Goal: Task Accomplishment & Management: Manage account settings

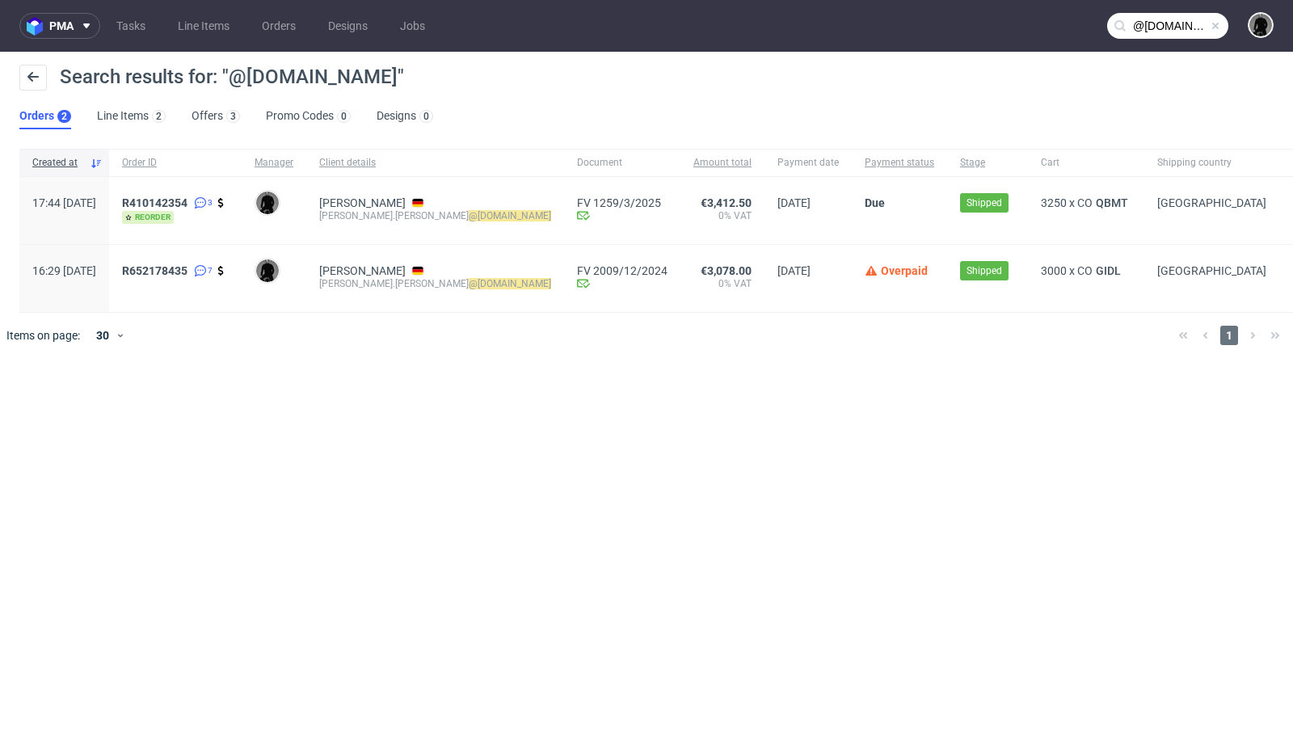
click at [103, 27] on ul "Tasks Line Items Orders Designs Jobs" at bounding box center [270, 26] width 341 height 26
click at [81, 27] on icon at bounding box center [86, 25] width 13 height 13
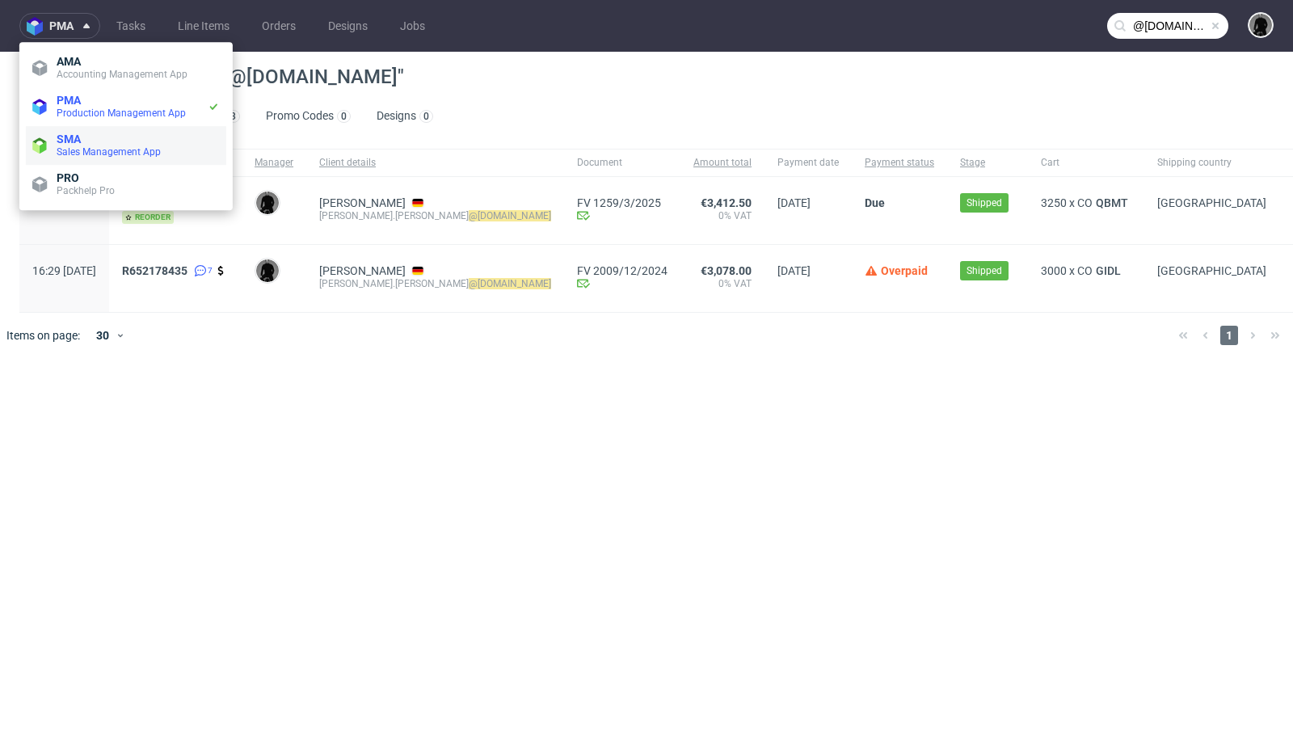
click at [84, 126] on li "SMA Sales Management App" at bounding box center [126, 145] width 200 height 39
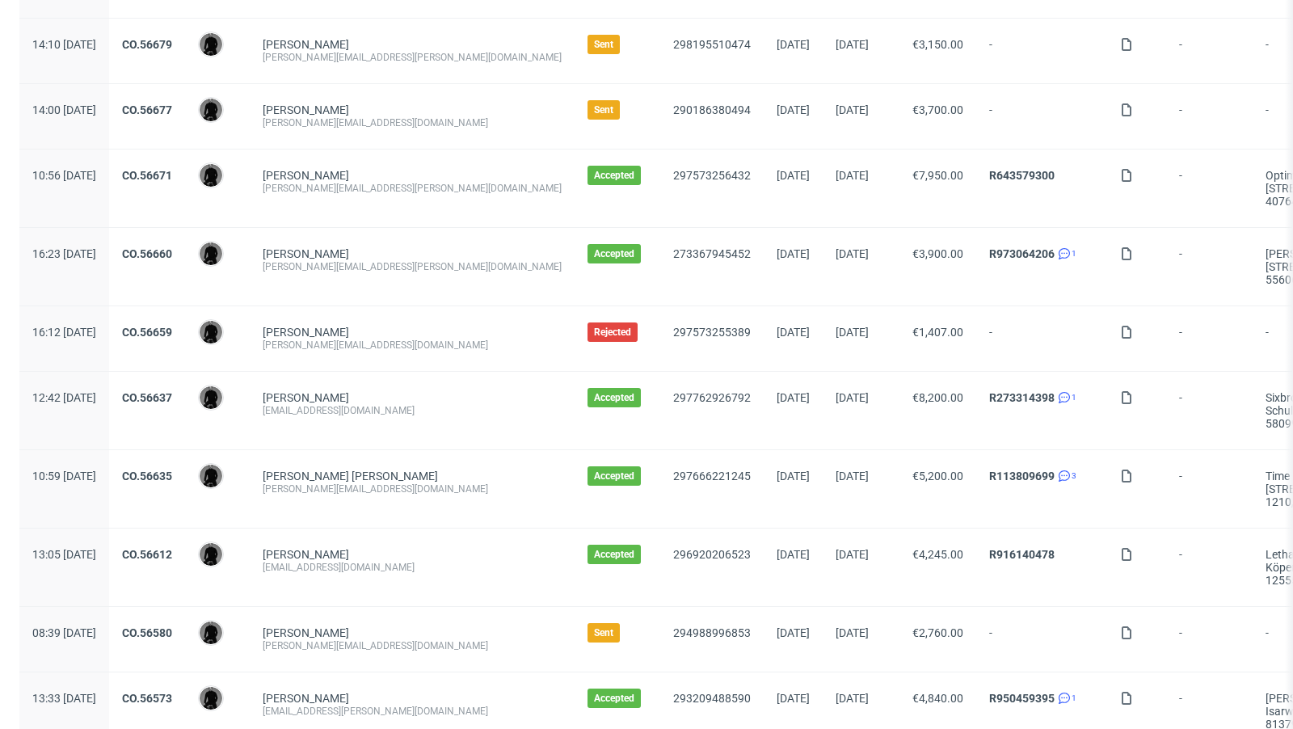
scroll to position [1672, 0]
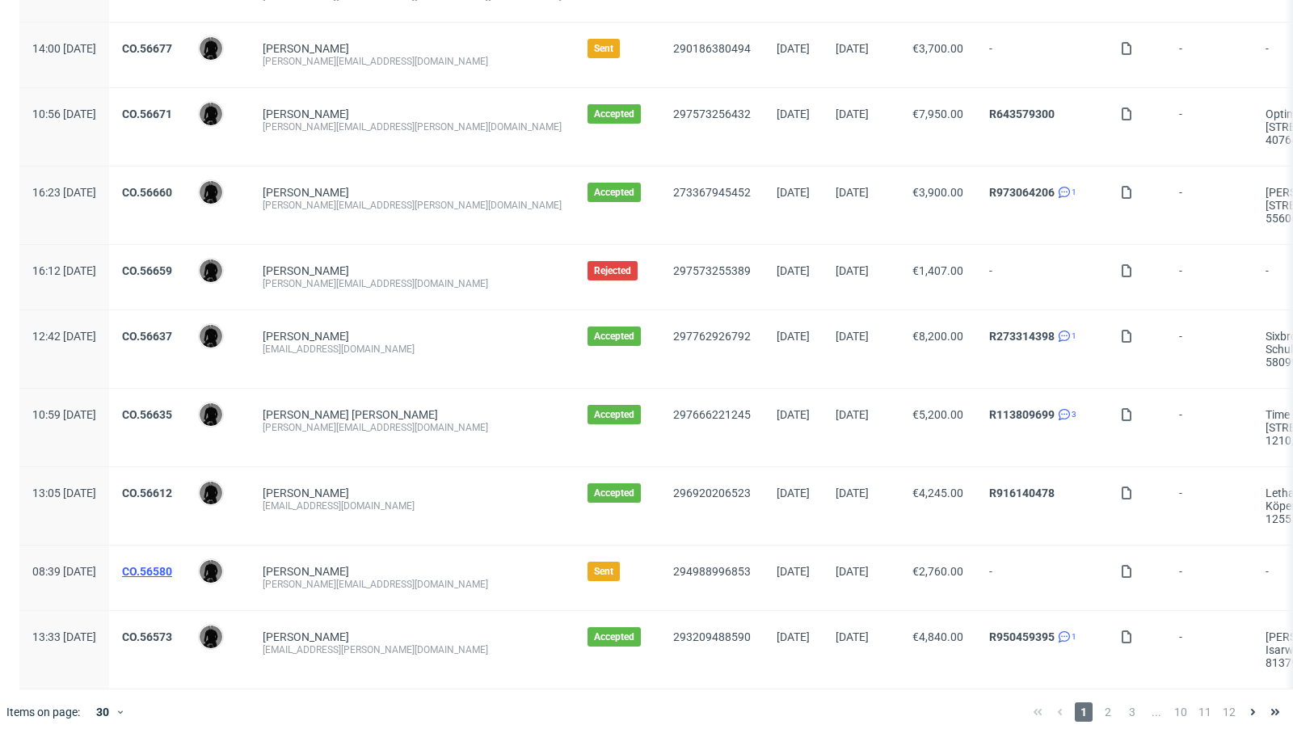
click at [172, 565] on link "CO.56580" at bounding box center [147, 571] width 50 height 13
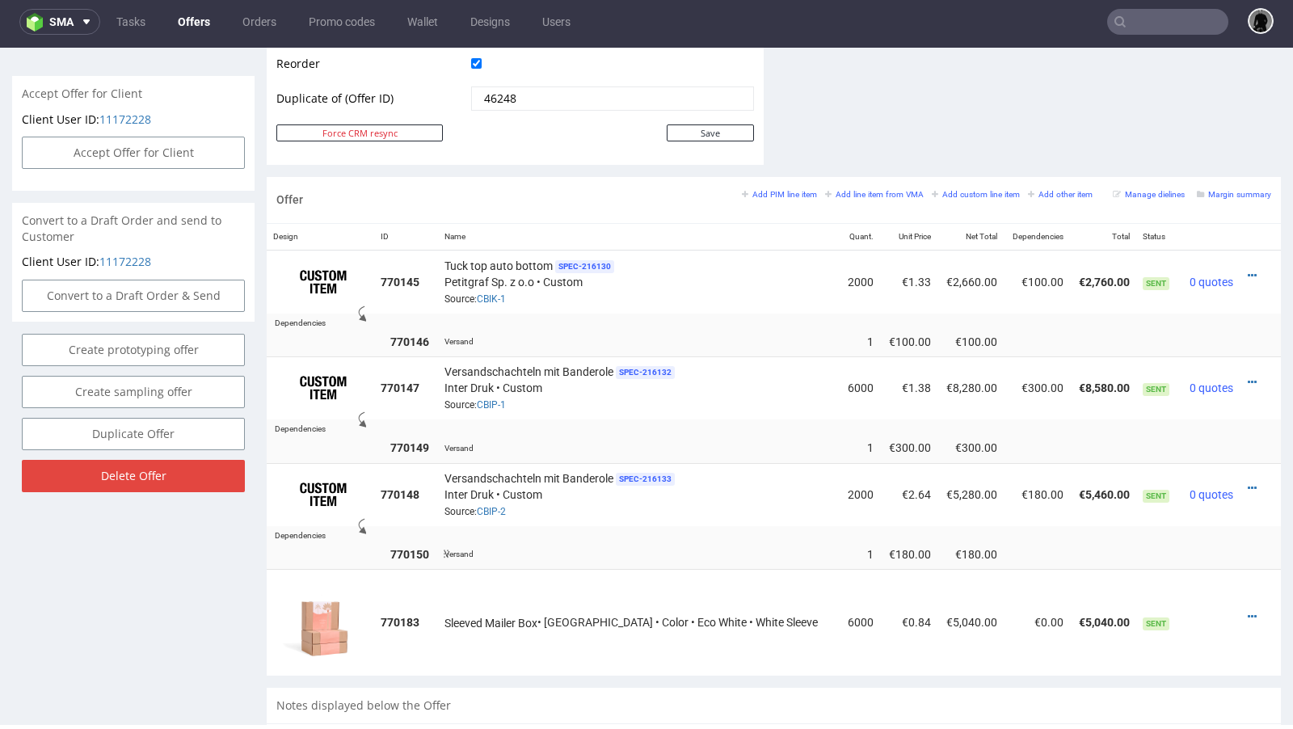
scroll to position [837, 0]
click at [1248, 610] on icon at bounding box center [1252, 615] width 9 height 11
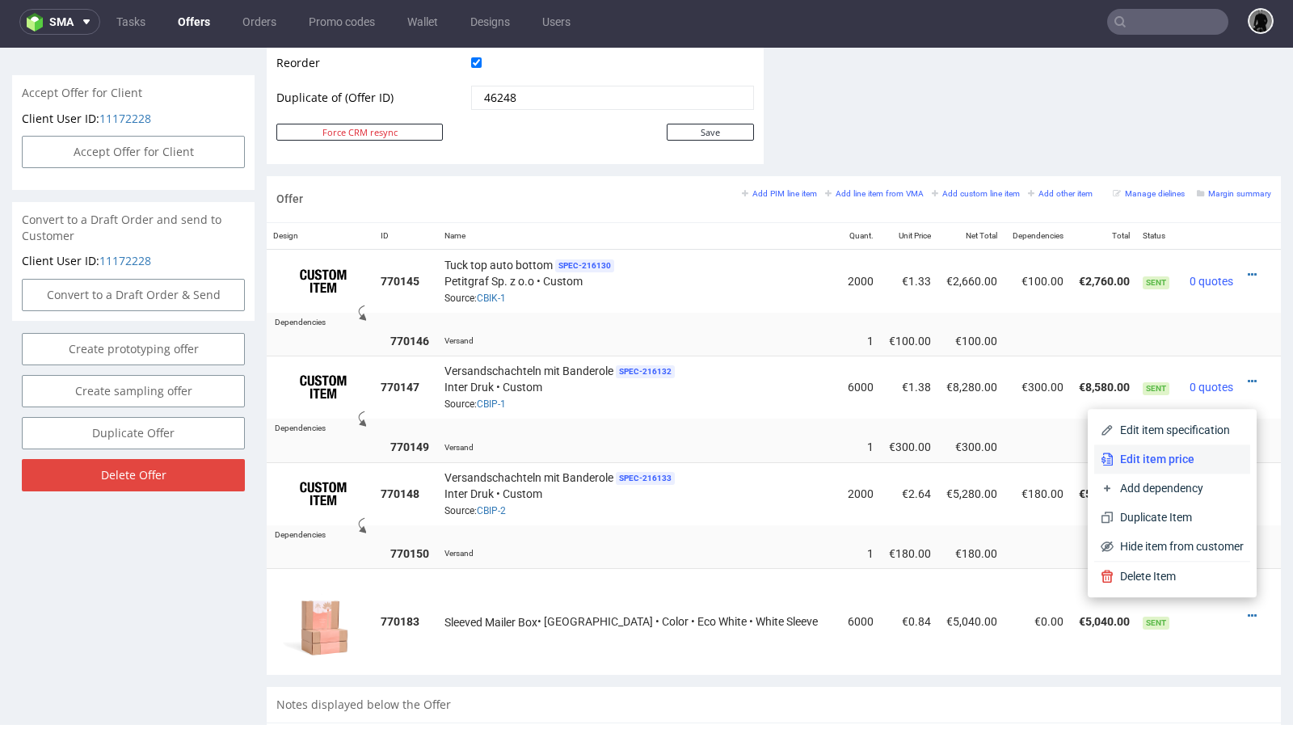
click at [1166, 449] on li "Edit item price" at bounding box center [1172, 459] width 156 height 29
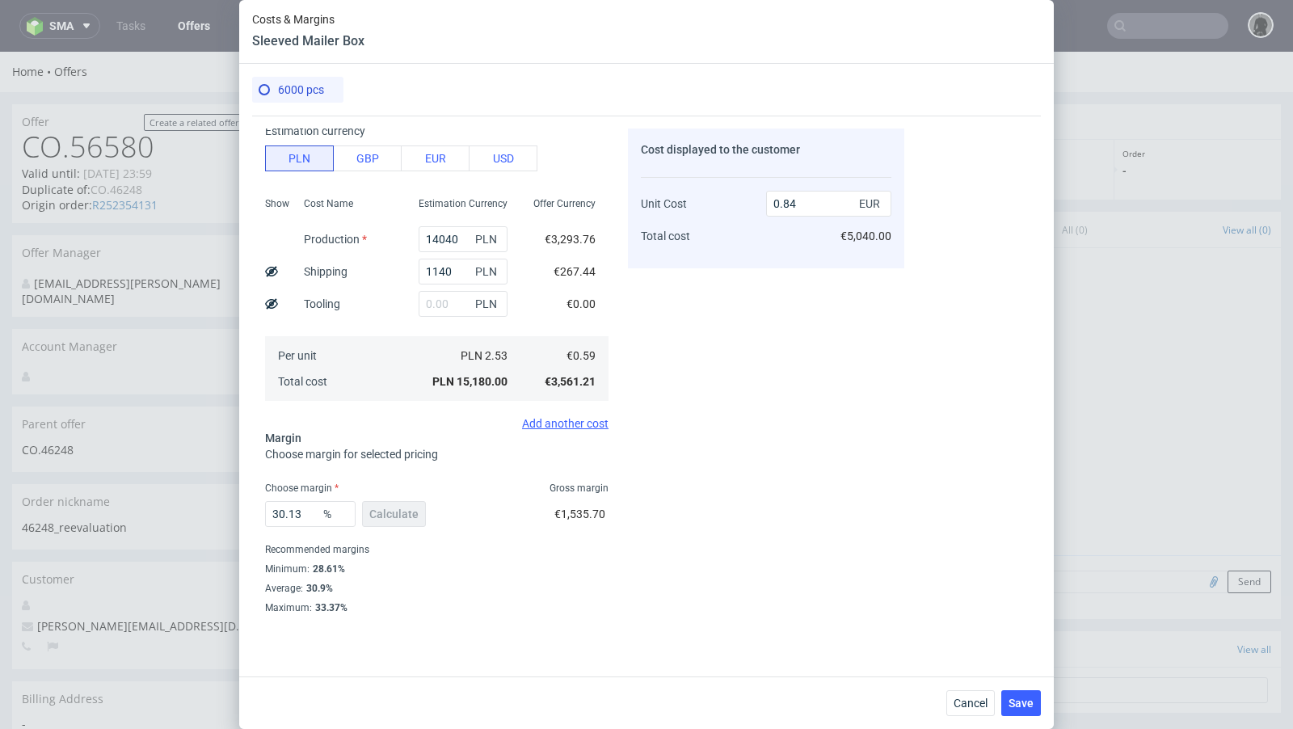
scroll to position [0, 0]
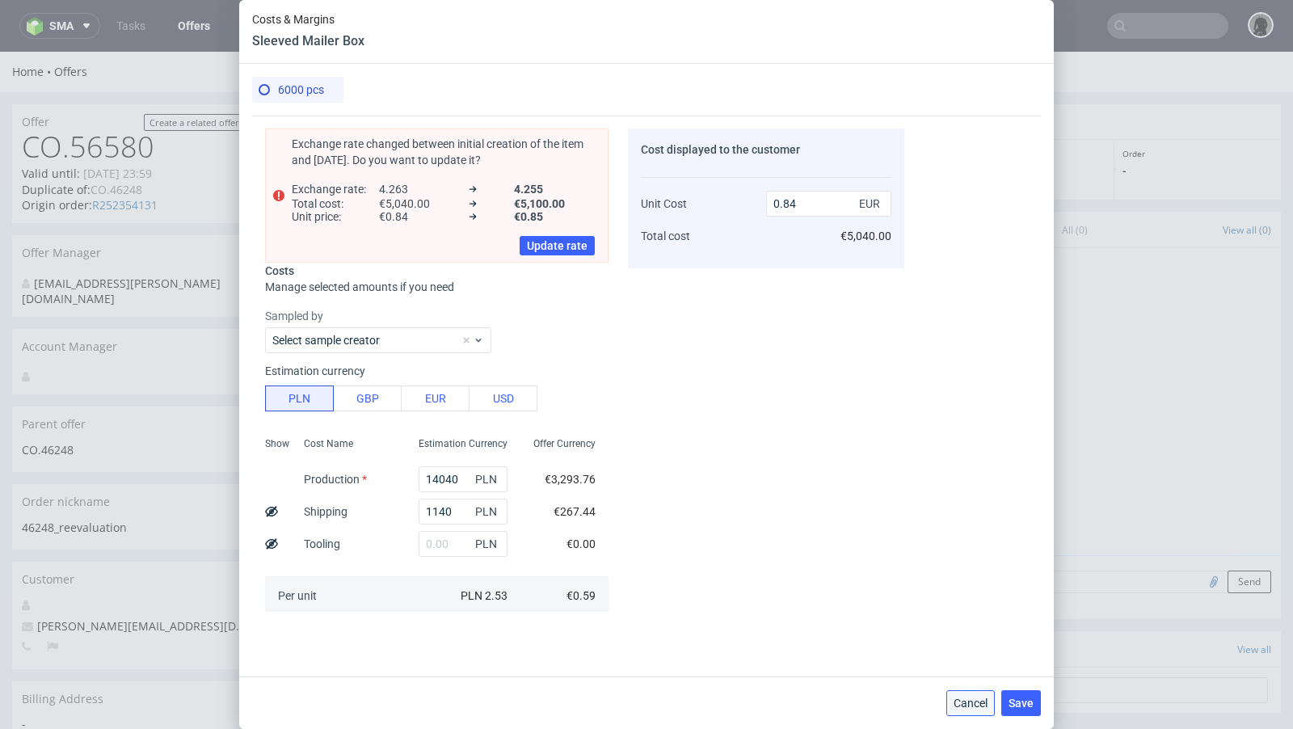
click at [973, 698] on span "Cancel" at bounding box center [971, 703] width 34 height 11
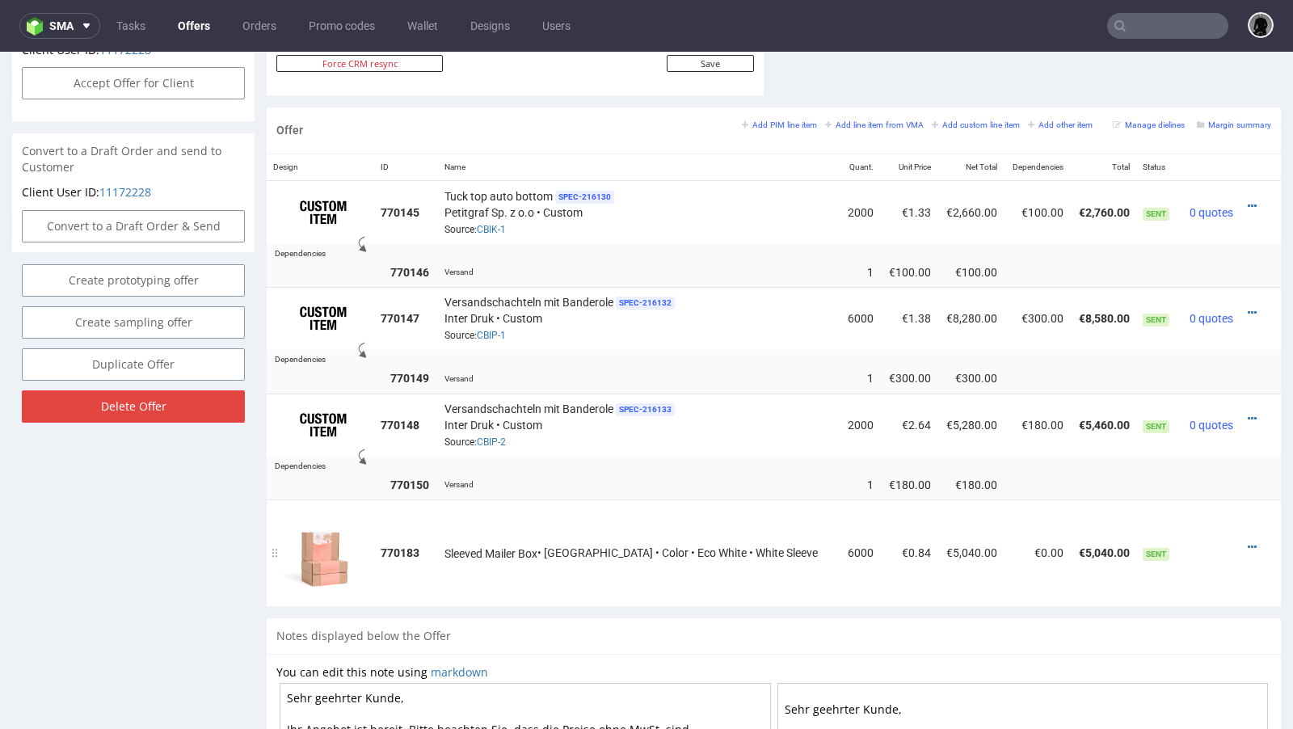
scroll to position [912, 0]
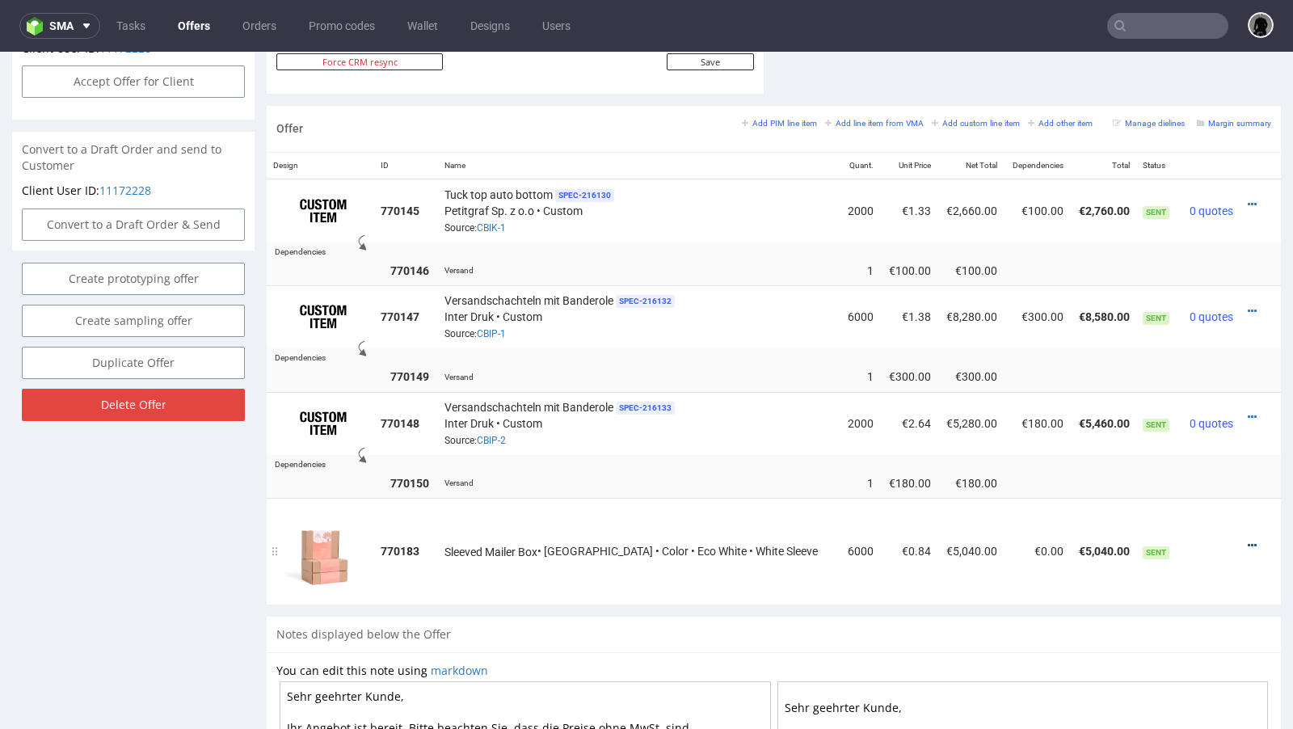
click at [1248, 540] on icon at bounding box center [1252, 545] width 9 height 11
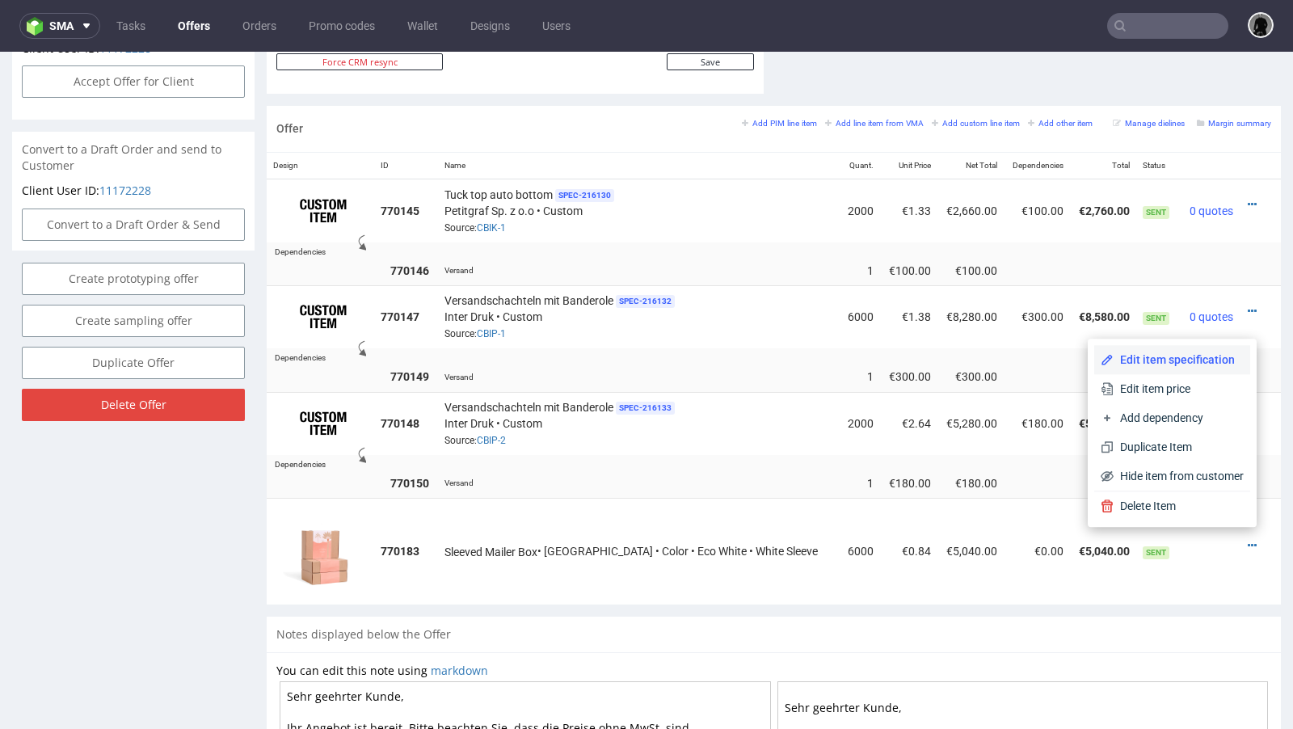
click at [1165, 357] on span "Edit item specification" at bounding box center [1179, 360] width 130 height 16
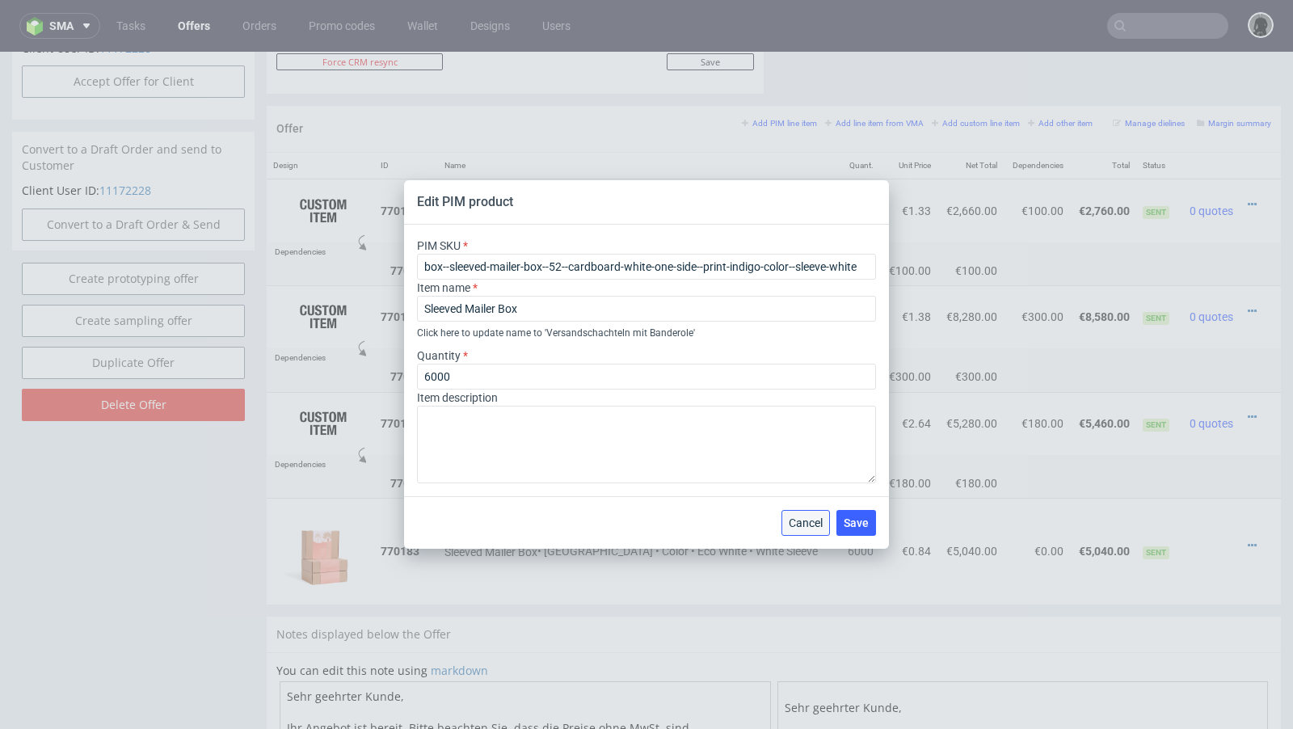
click at [812, 521] on span "Cancel" at bounding box center [806, 522] width 34 height 11
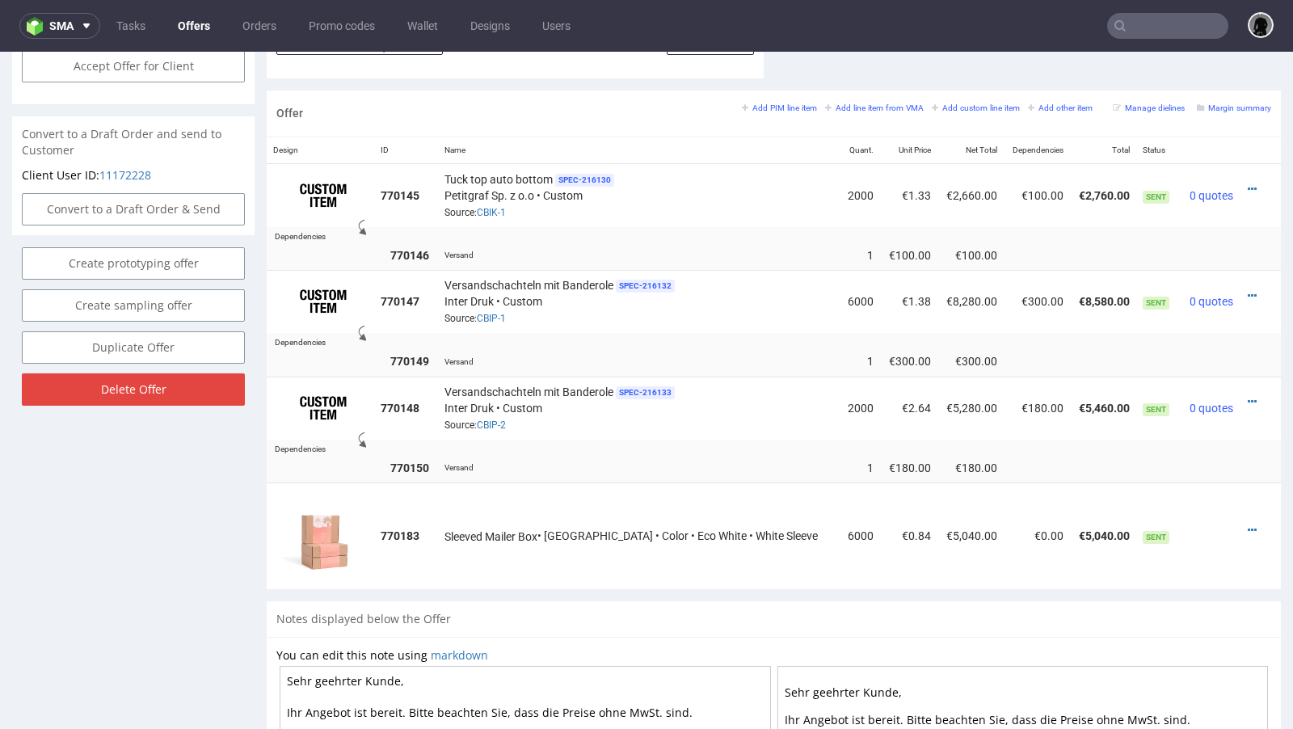
scroll to position [939, 0]
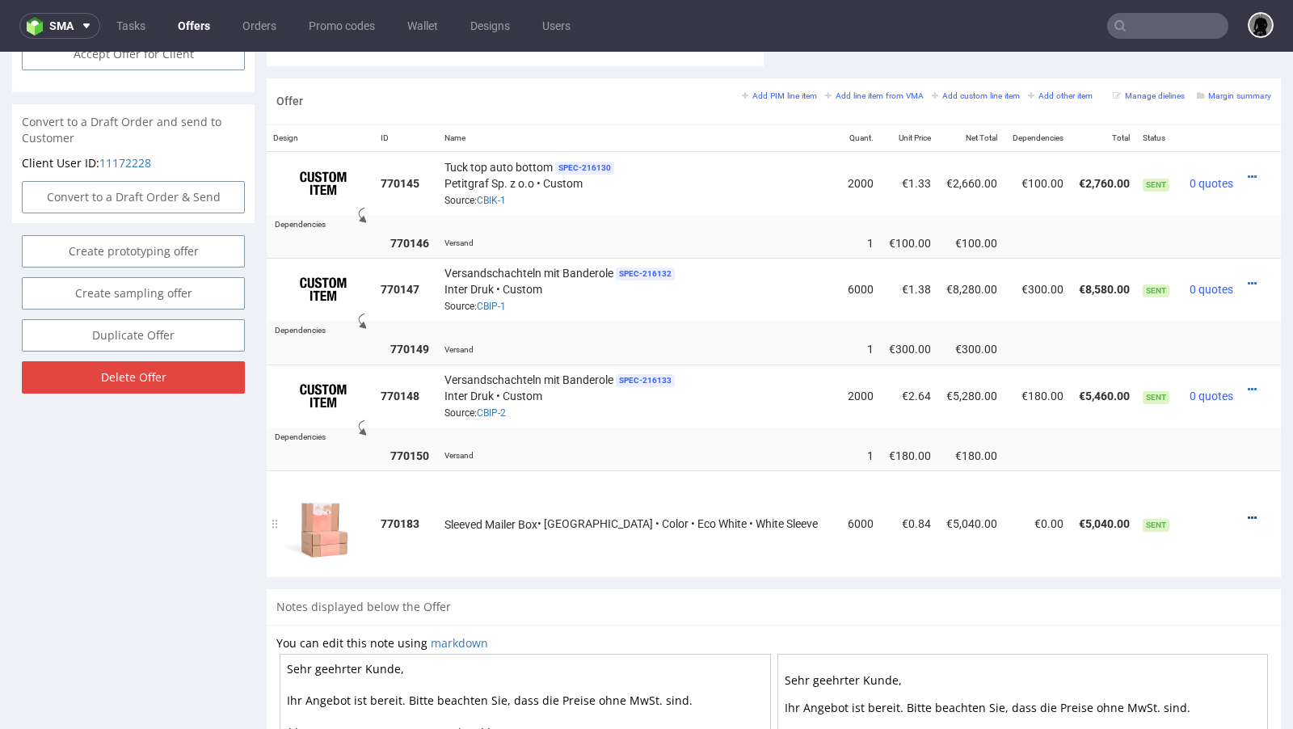
click at [1248, 512] on icon at bounding box center [1252, 517] width 9 height 11
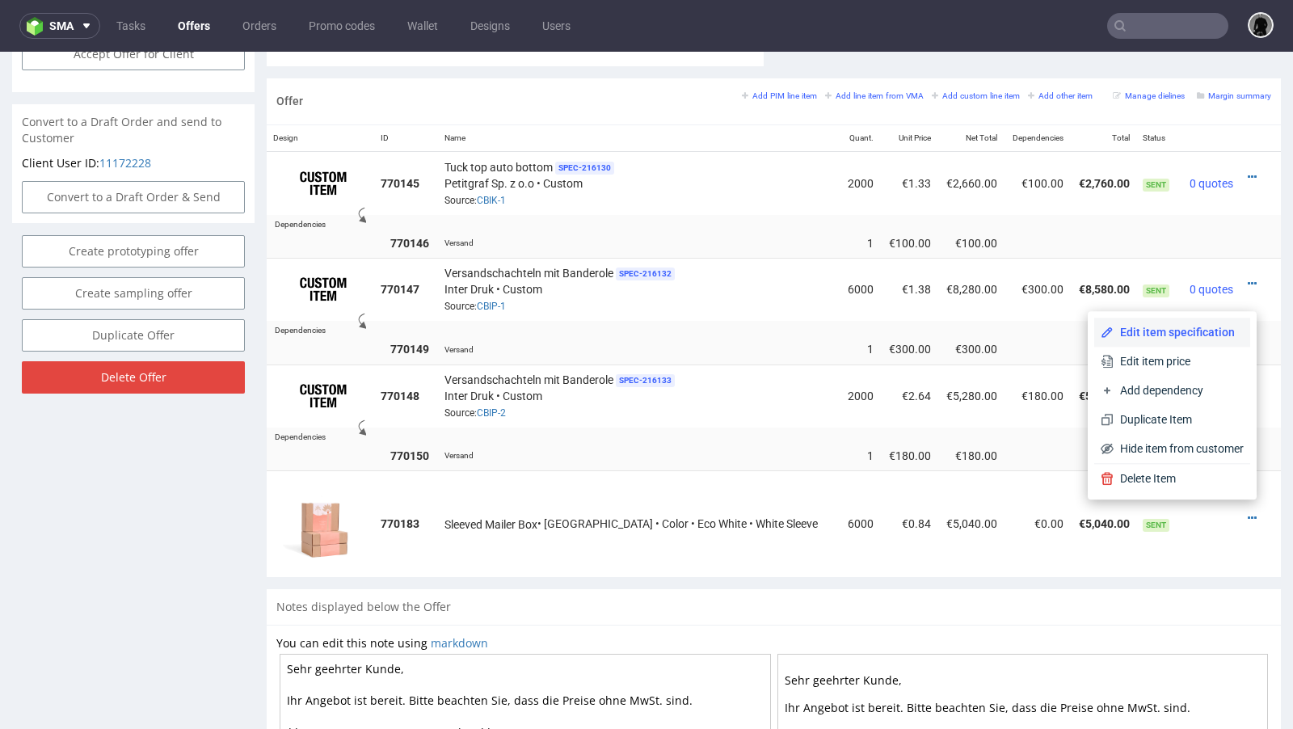
click at [1130, 338] on span "Edit item specification" at bounding box center [1179, 332] width 130 height 16
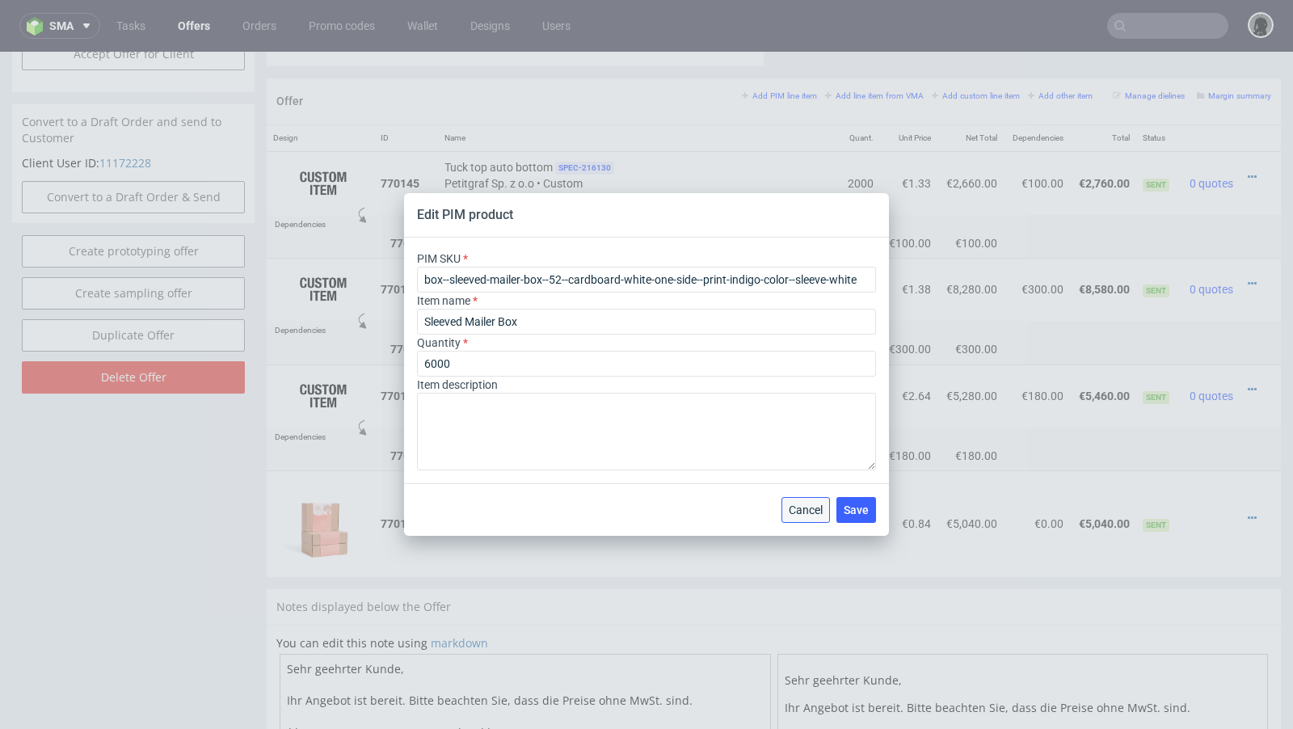
click at [816, 513] on span "Cancel" at bounding box center [806, 509] width 34 height 11
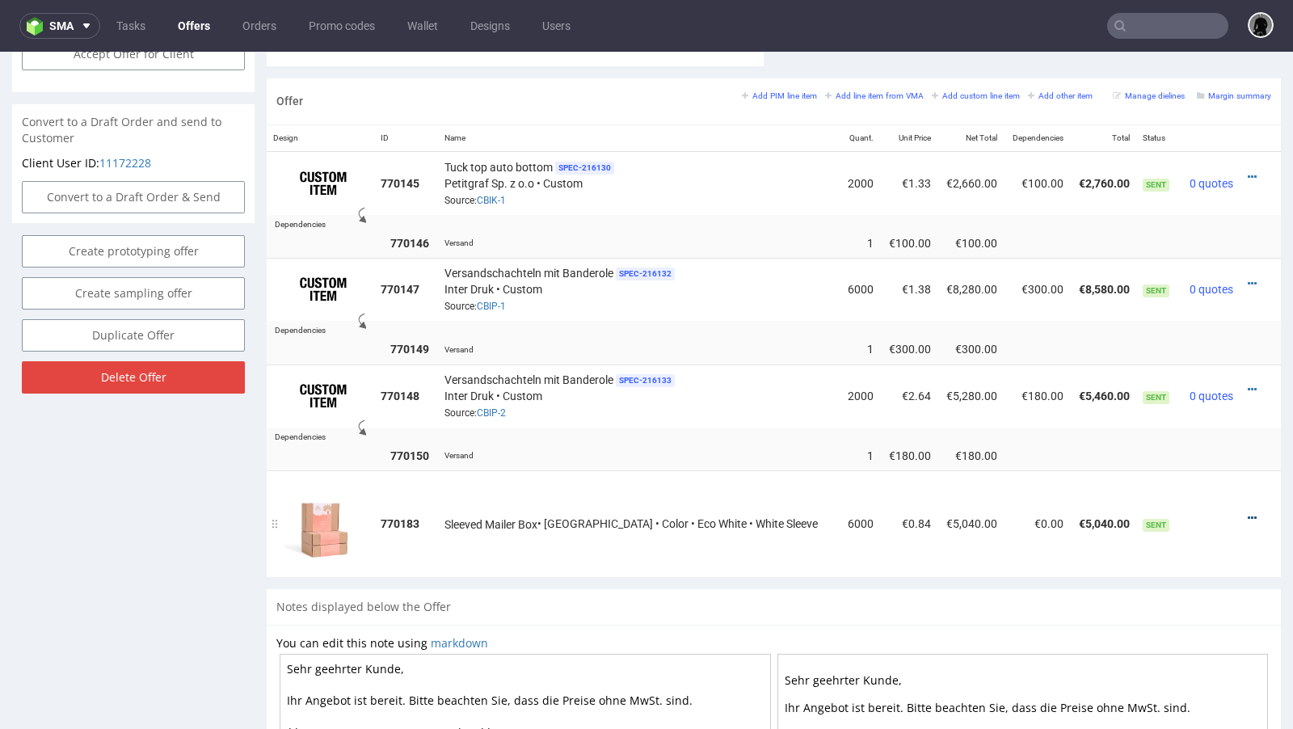
click at [1248, 512] on icon at bounding box center [1252, 517] width 9 height 11
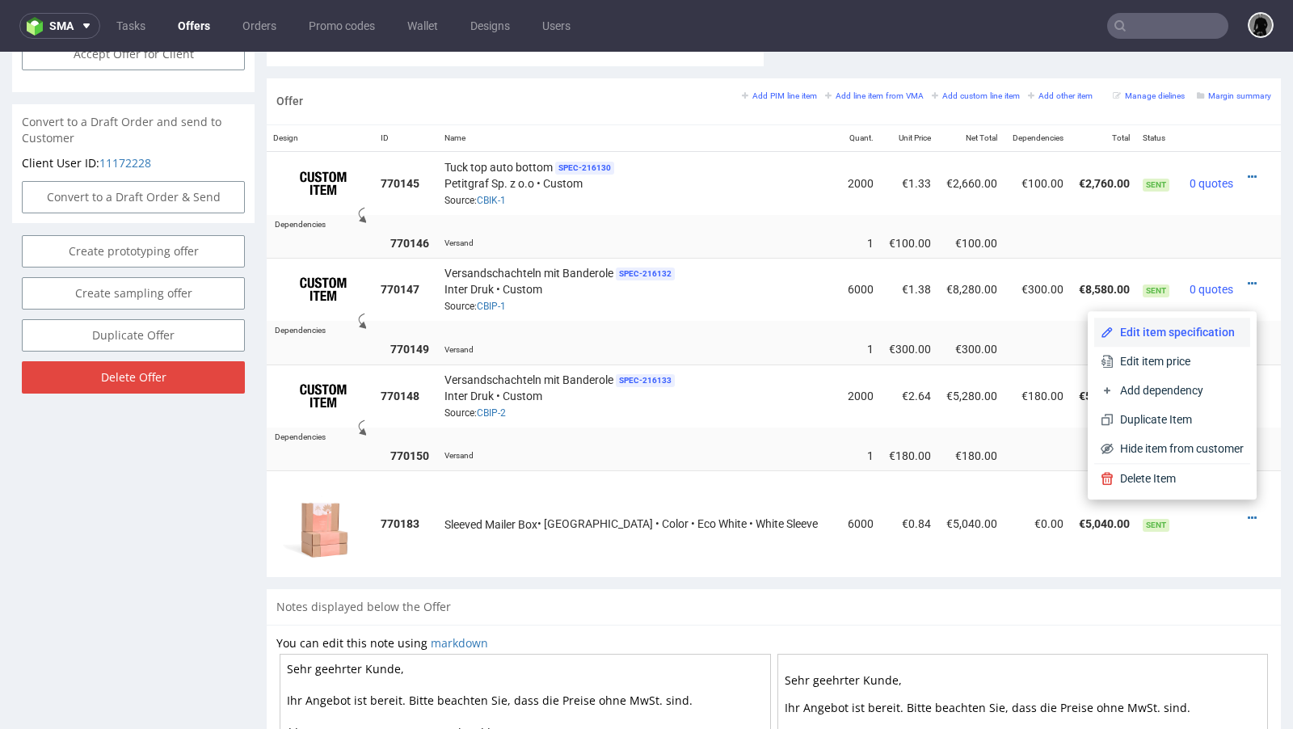
click at [1161, 341] on li "Edit item specification" at bounding box center [1172, 332] width 156 height 29
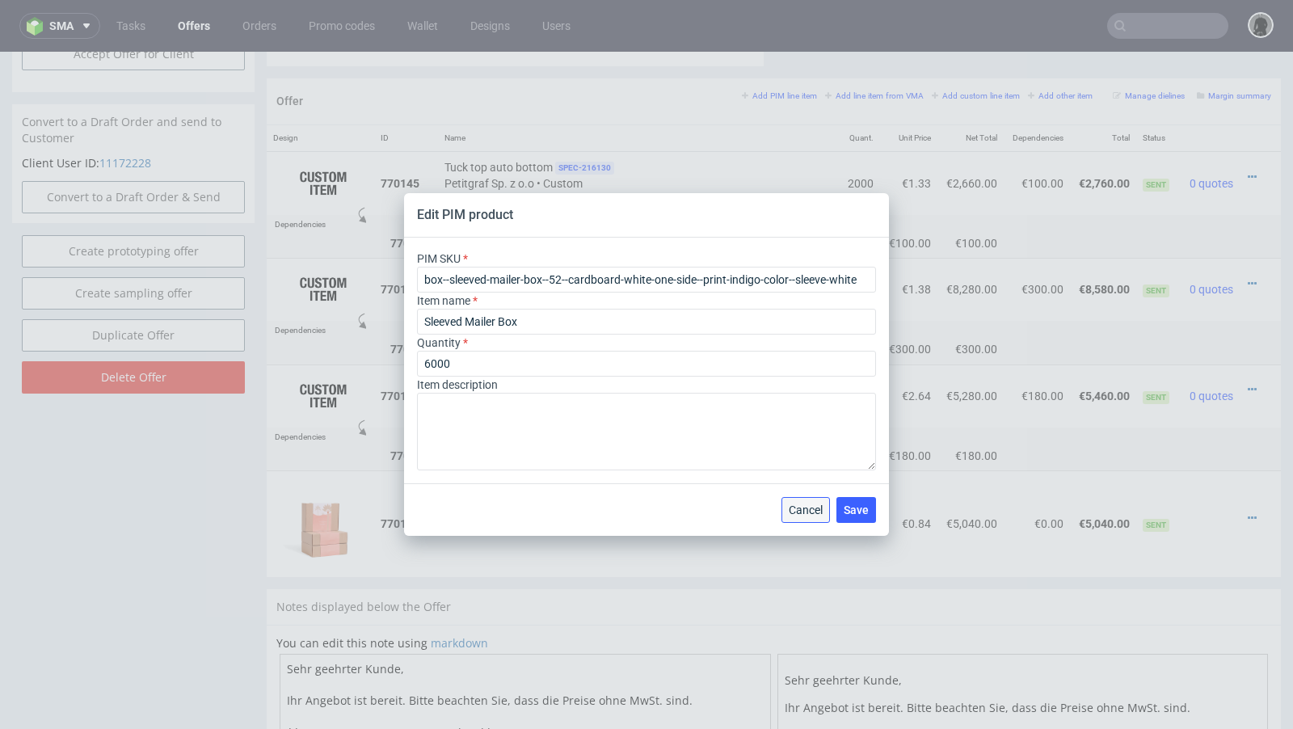
click at [802, 505] on span "Cancel" at bounding box center [806, 509] width 34 height 11
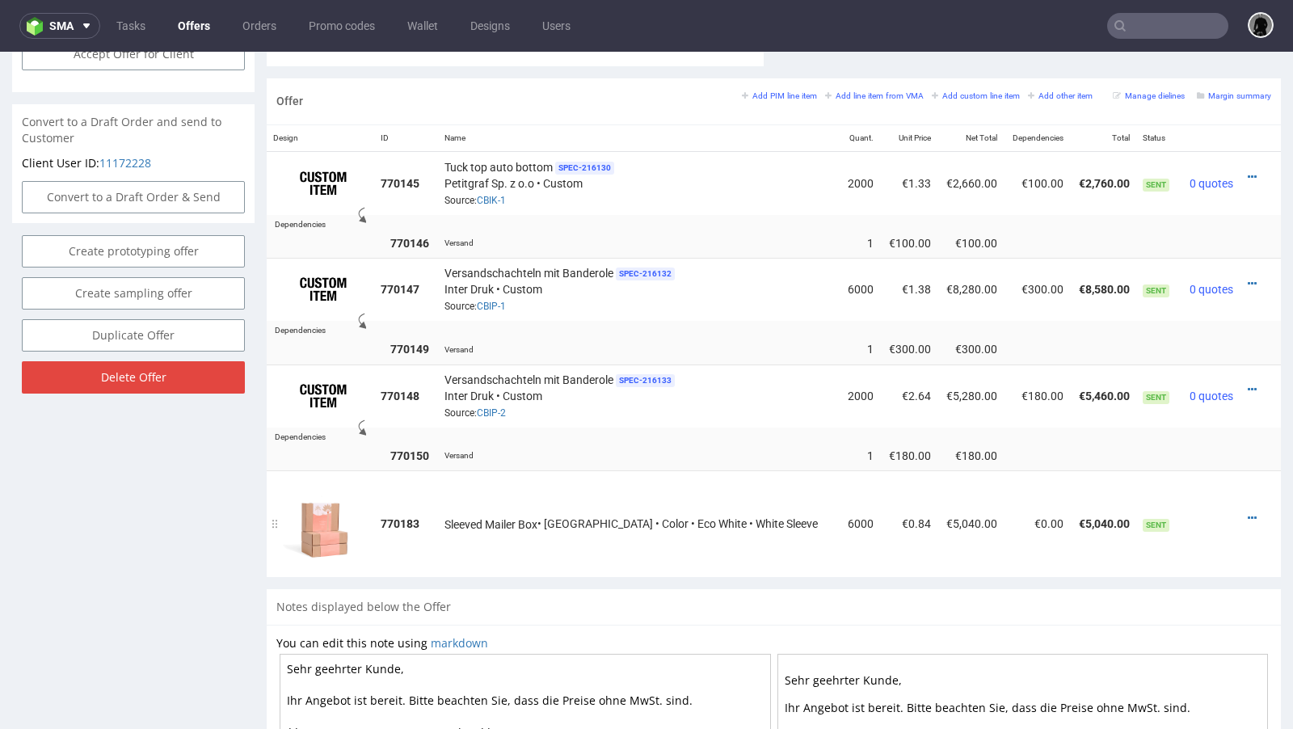
click at [1246, 510] on div at bounding box center [1255, 518] width 19 height 16
click at [1248, 512] on icon at bounding box center [1252, 517] width 9 height 11
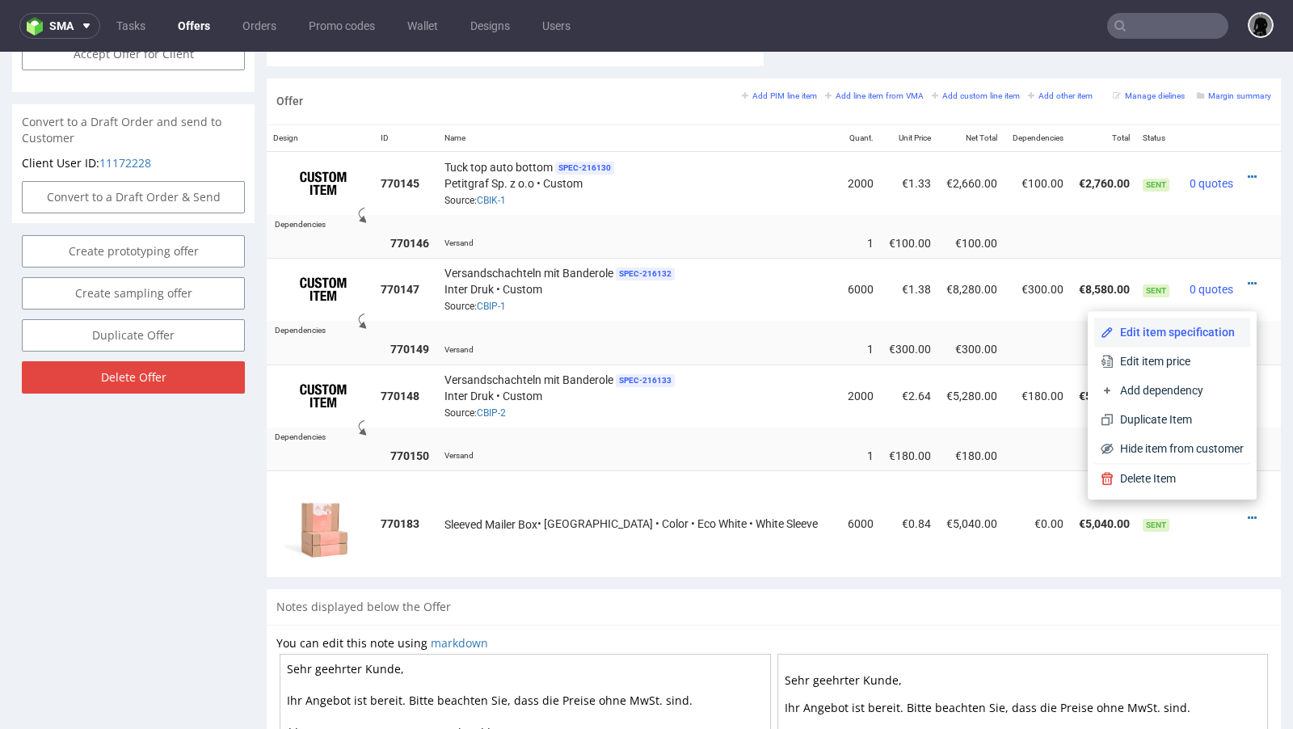
click at [1130, 335] on span "Edit item specification" at bounding box center [1179, 332] width 130 height 16
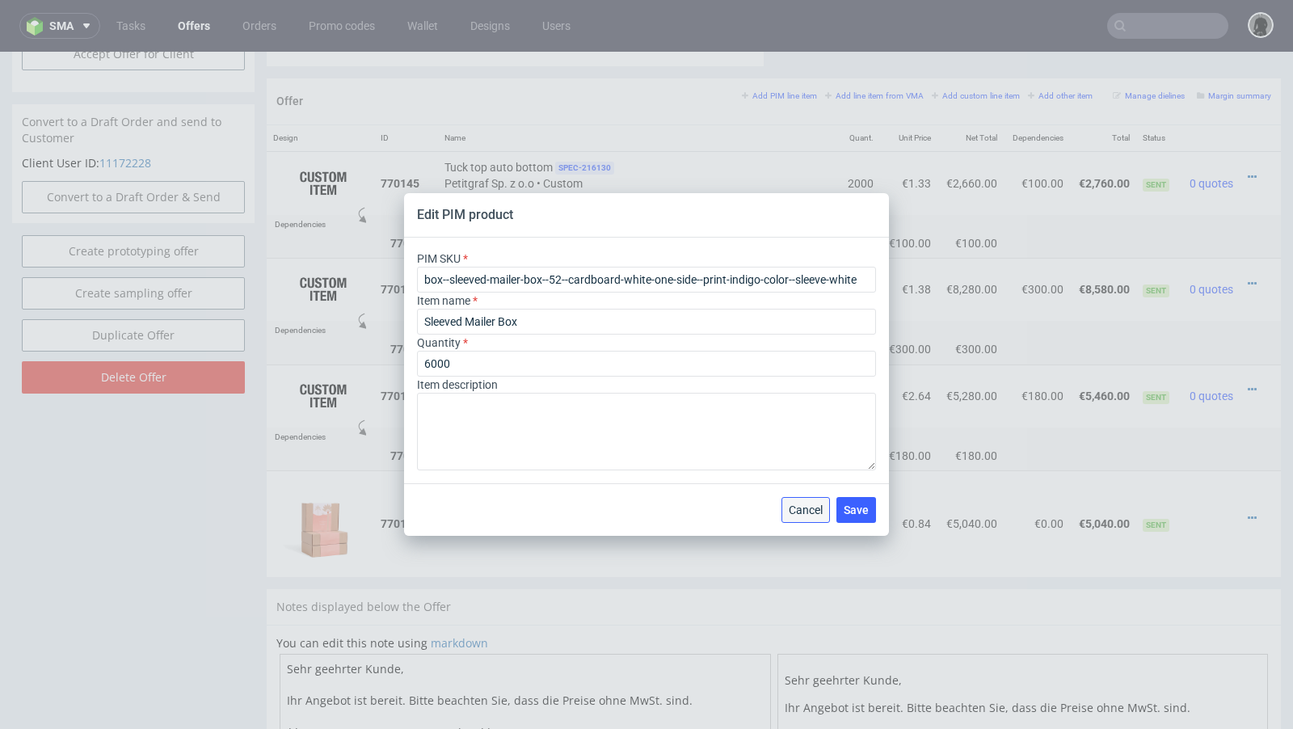
click at [800, 503] on button "Cancel" at bounding box center [806, 510] width 48 height 26
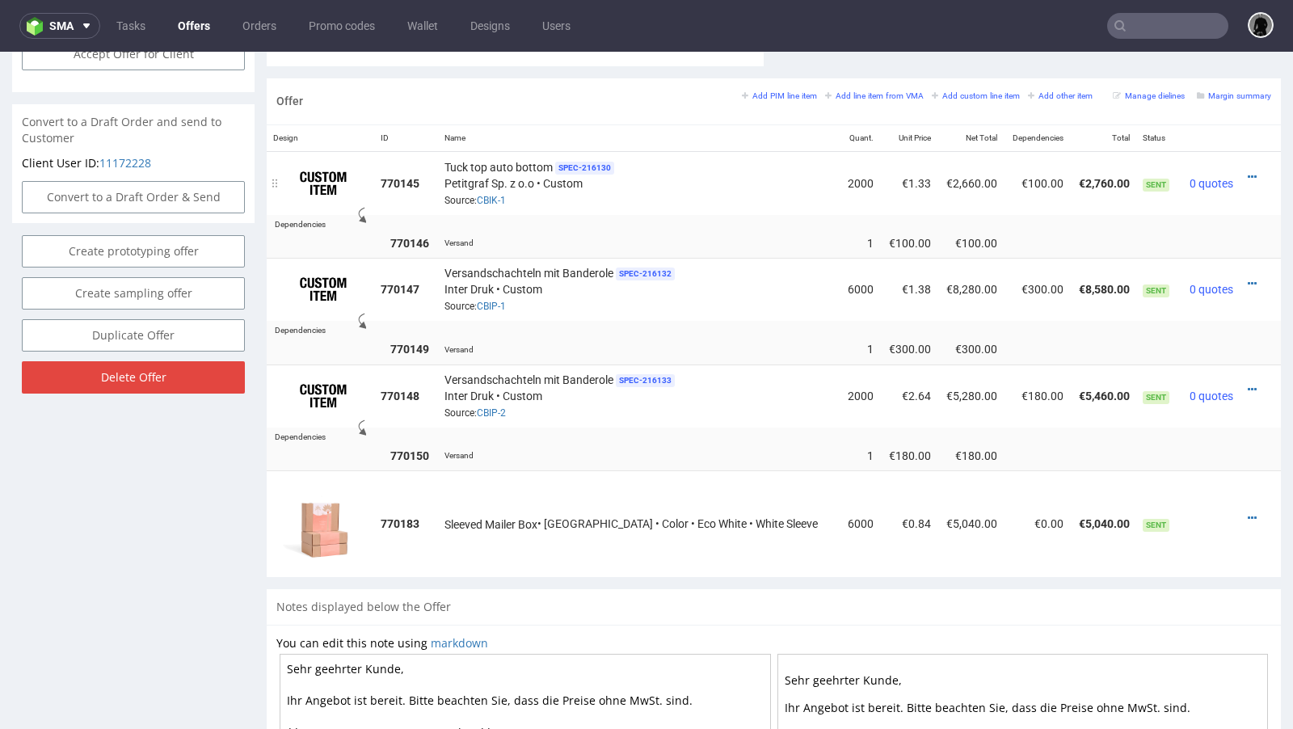
click at [1246, 169] on div at bounding box center [1255, 177] width 19 height 16
click at [1248, 176] on icon at bounding box center [1252, 176] width 9 height 11
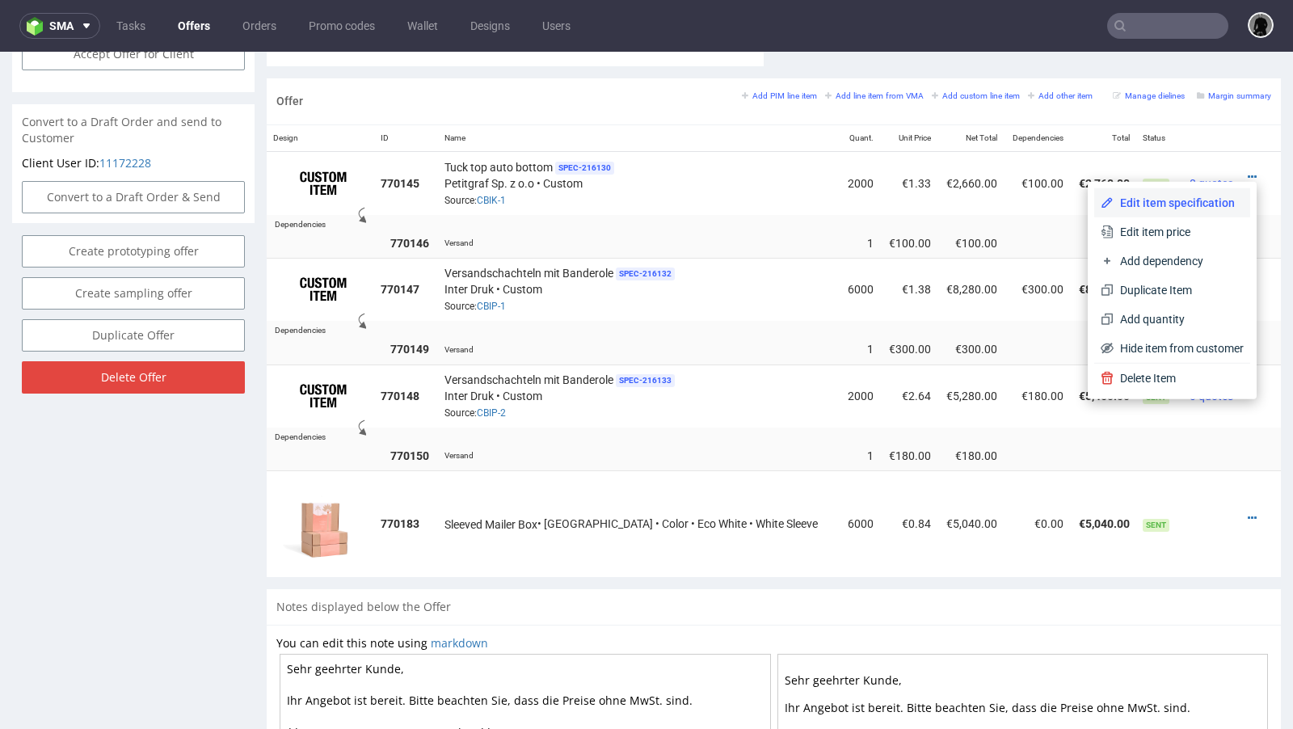
click at [1195, 198] on span "Edit item specification" at bounding box center [1179, 203] width 130 height 16
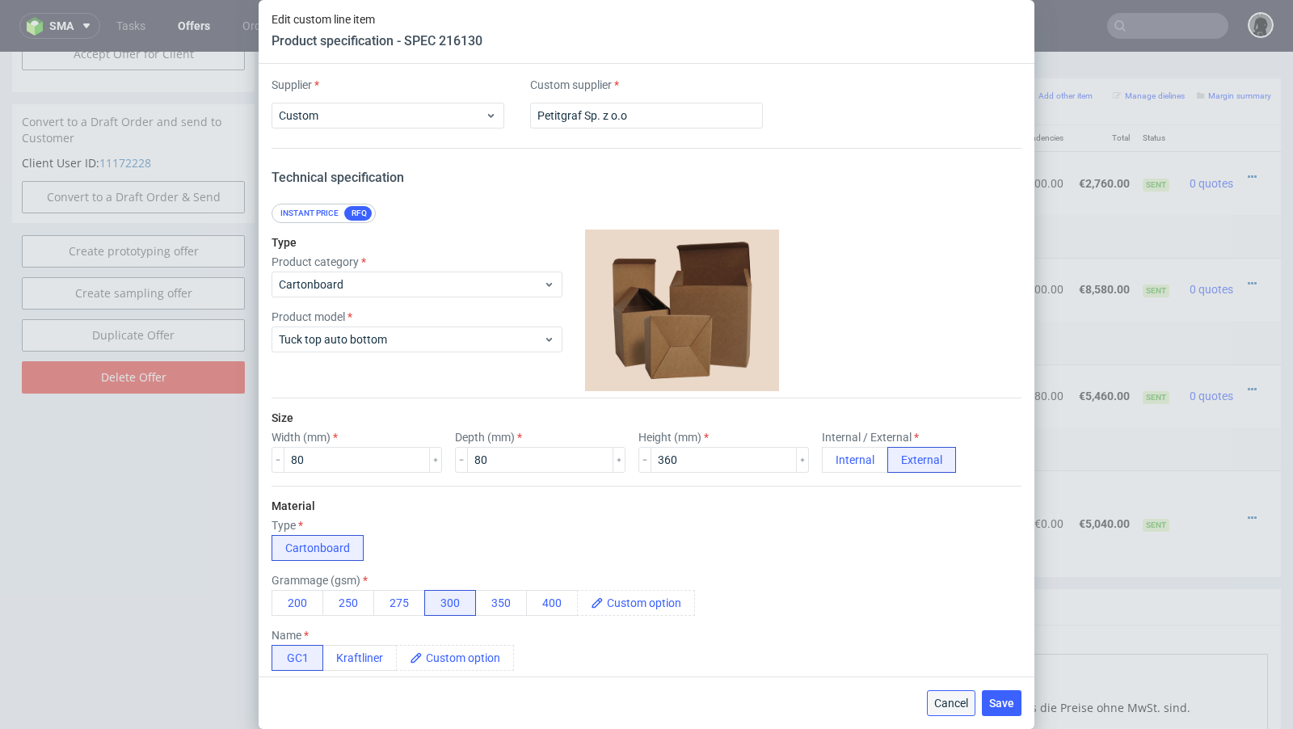
click at [947, 698] on span "Cancel" at bounding box center [951, 703] width 34 height 11
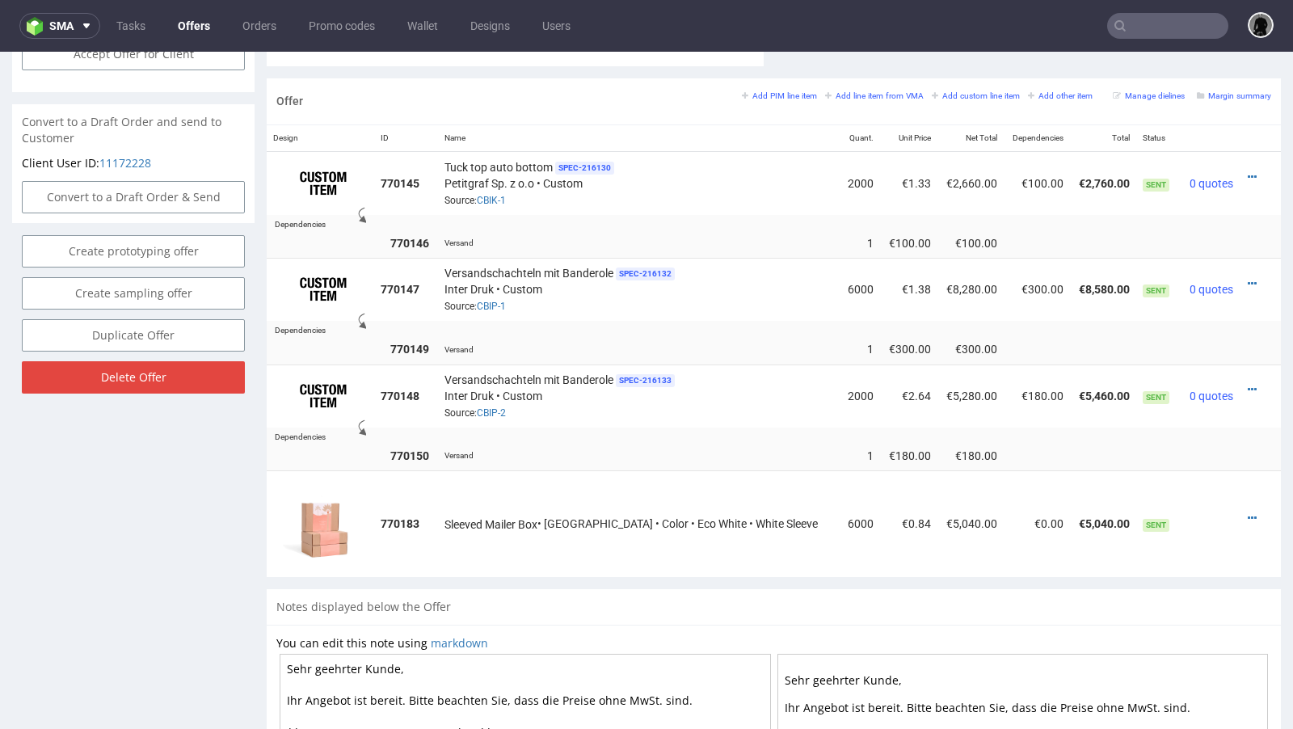
click at [183, 480] on div "Offer Create a related offer CO.56580 Valid until: [DATE] 23:59 Duplicate of: C…" at bounding box center [133, 72] width 242 height 1815
click at [840, 478] on td "6000" at bounding box center [860, 523] width 40 height 107
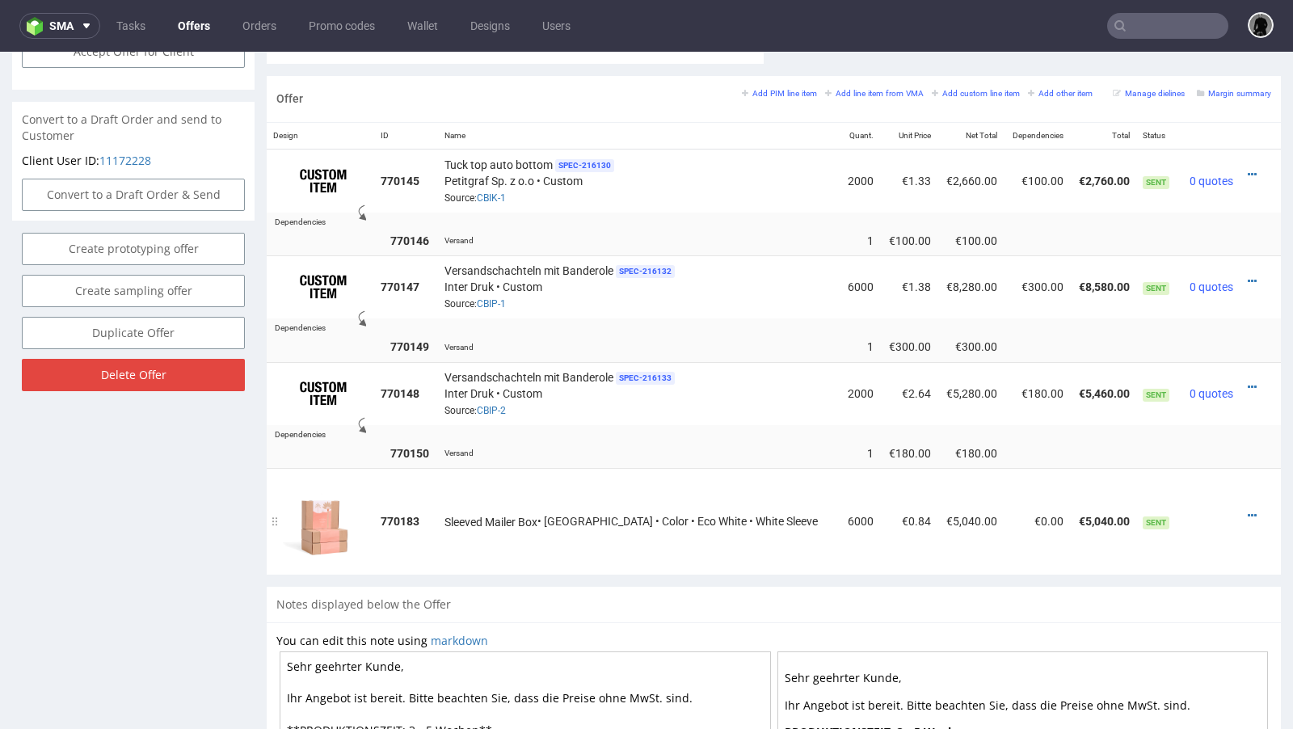
scroll to position [946, 0]
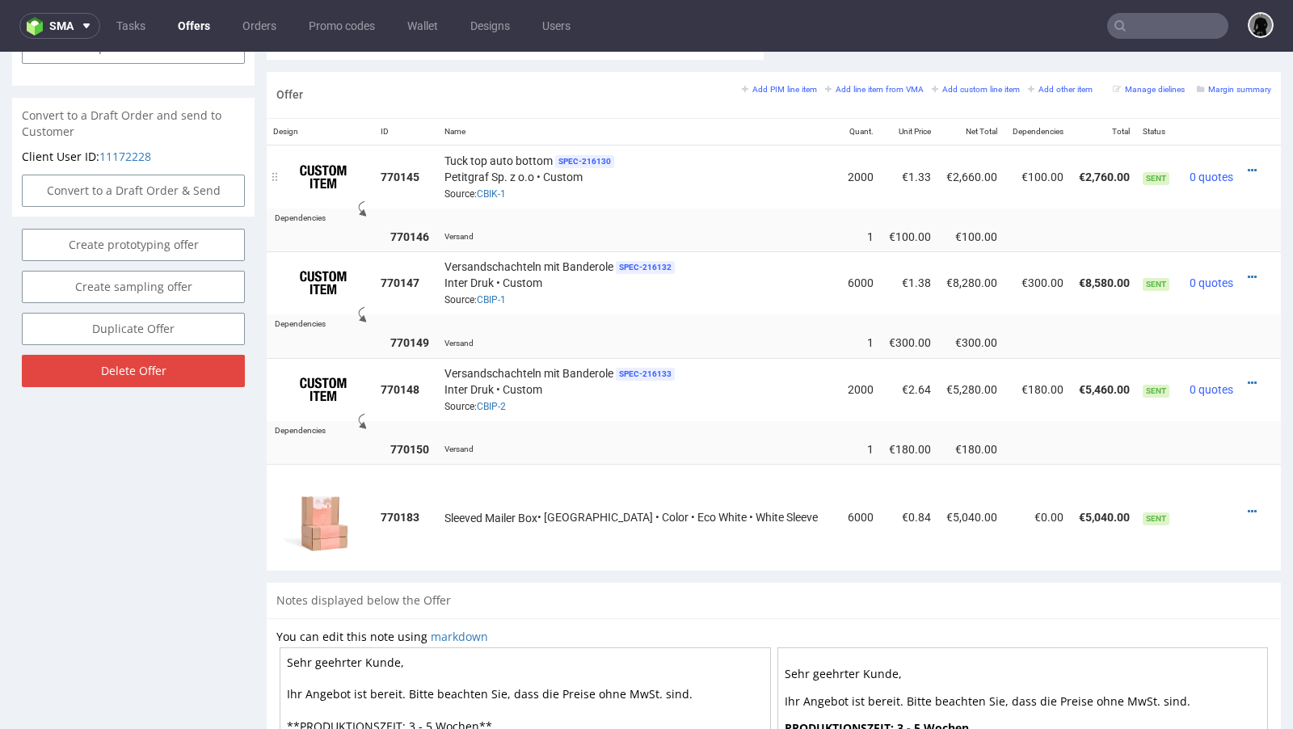
click at [668, 189] on div "Tuck top auto bottom SPEC- 216130 Petitgraf Sp. z o.o • Custom Source: CBIK-1" at bounding box center [639, 177] width 389 height 50
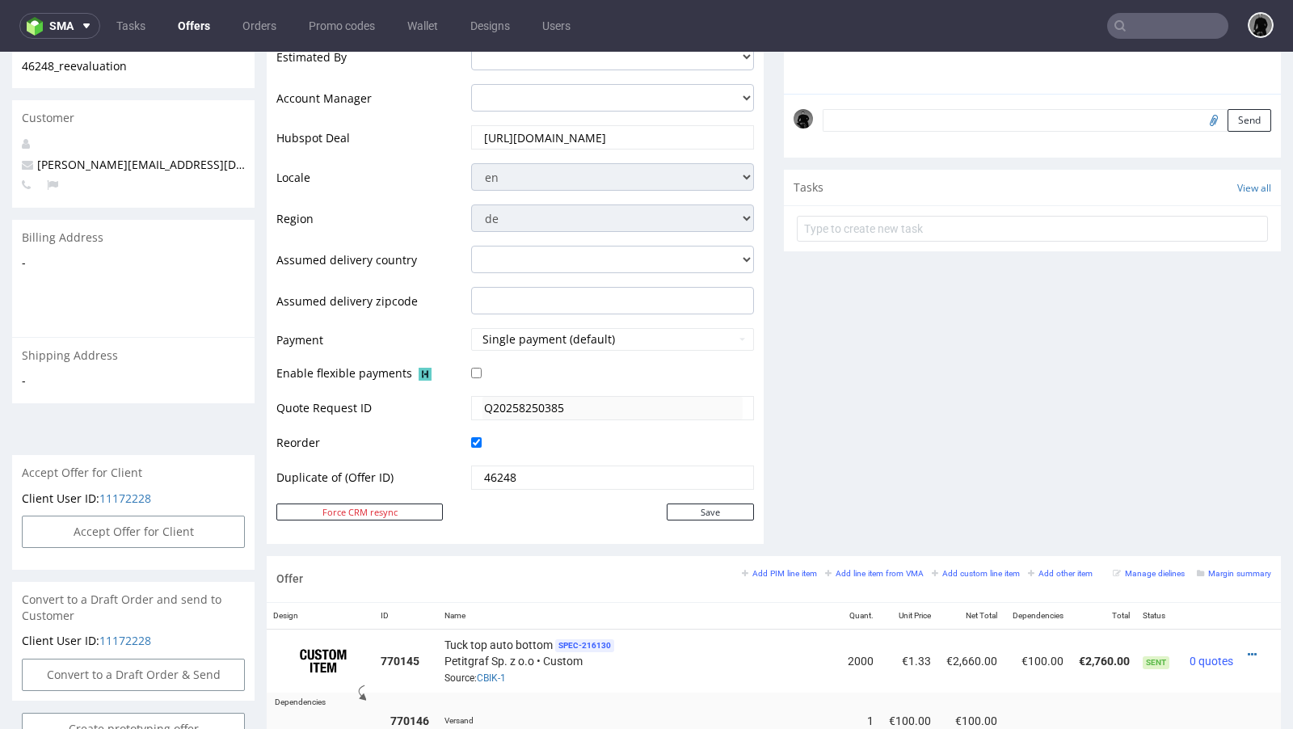
scroll to position [0, 0]
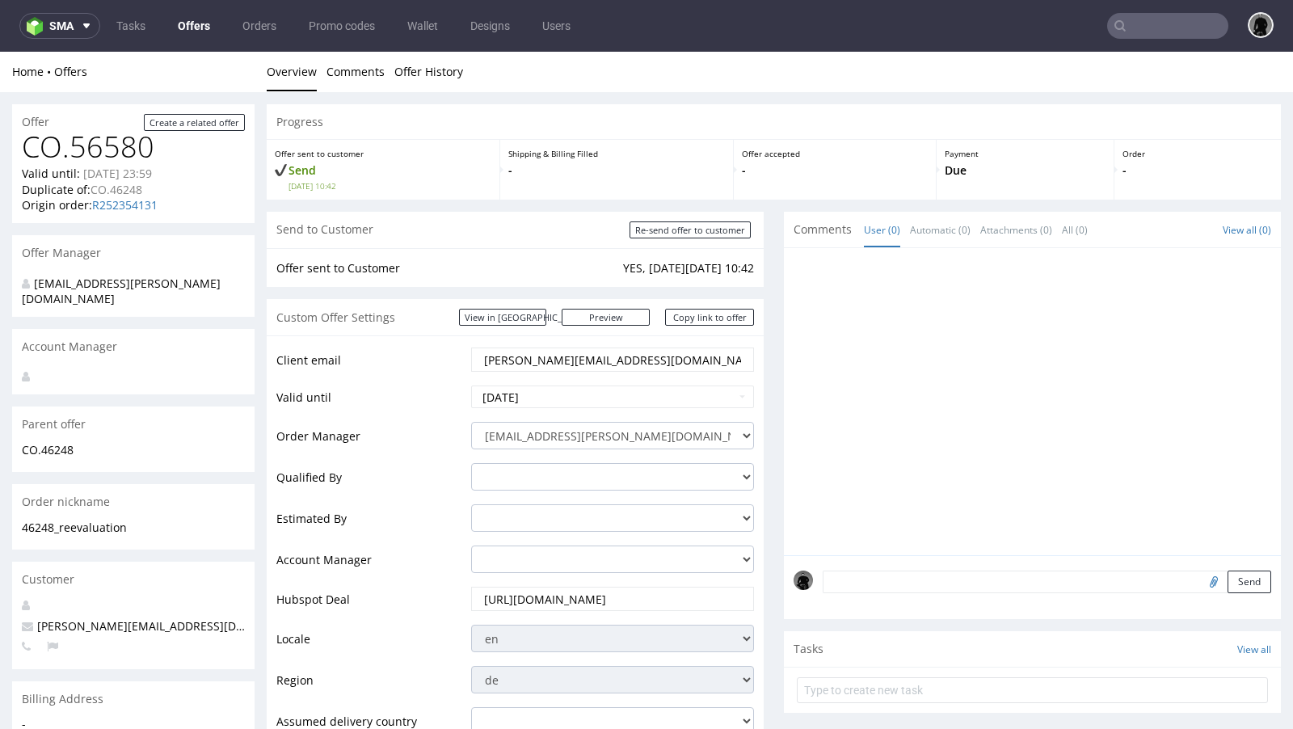
click at [192, 23] on link "Offers" at bounding box center [194, 26] width 52 height 26
